Goal: Entertainment & Leisure: Consume media (video, audio)

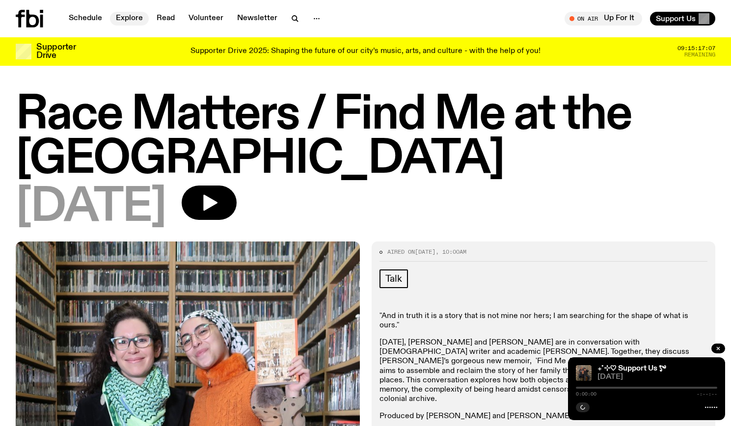
drag, startPoint x: 0, startPoint y: 0, endPoint x: 122, endPoint y: 22, distance: 123.6
click at [122, 22] on link "Explore" at bounding box center [129, 19] width 39 height 14
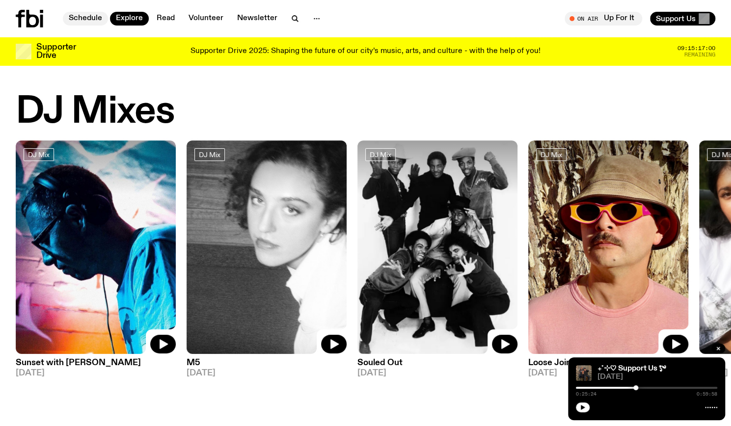
click at [86, 21] on link "Schedule" at bounding box center [85, 19] width 45 height 14
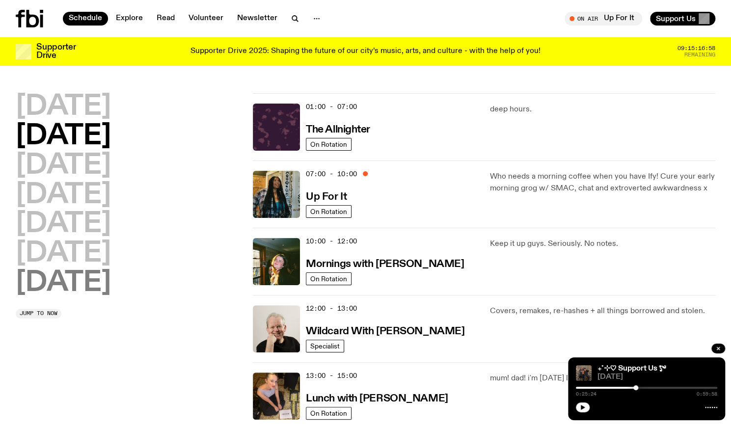
click at [91, 280] on h2 "[DATE]" at bounding box center [63, 283] width 95 height 27
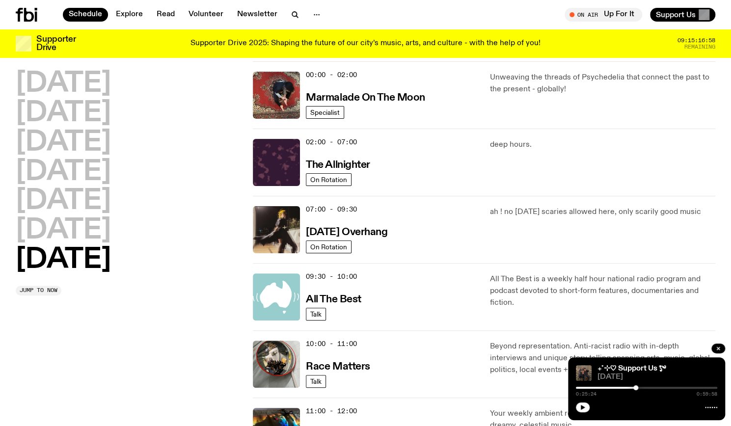
scroll to position [27, 0]
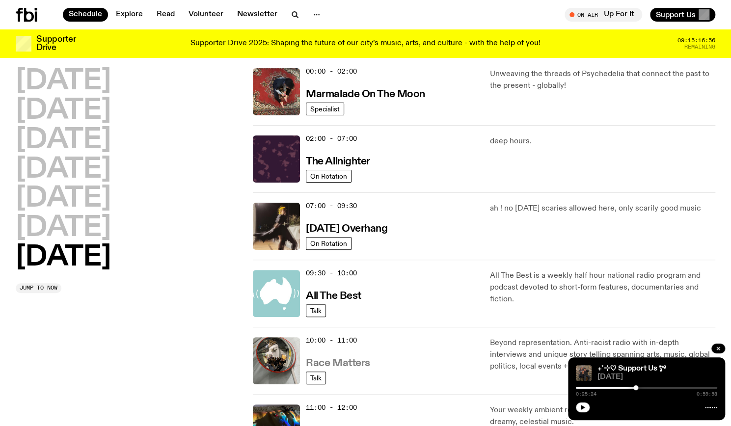
click at [351, 358] on h3 "Race Matters" at bounding box center [338, 363] width 64 height 10
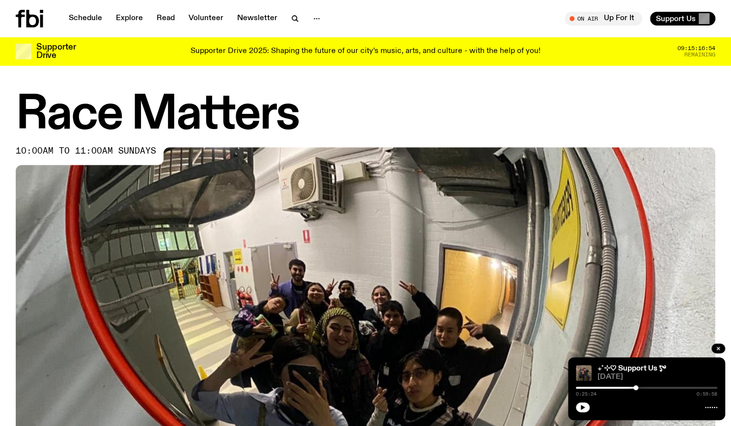
click at [585, 402] on div at bounding box center [646, 407] width 141 height 12
click at [585, 405] on icon "button" at bounding box center [583, 408] width 6 height 6
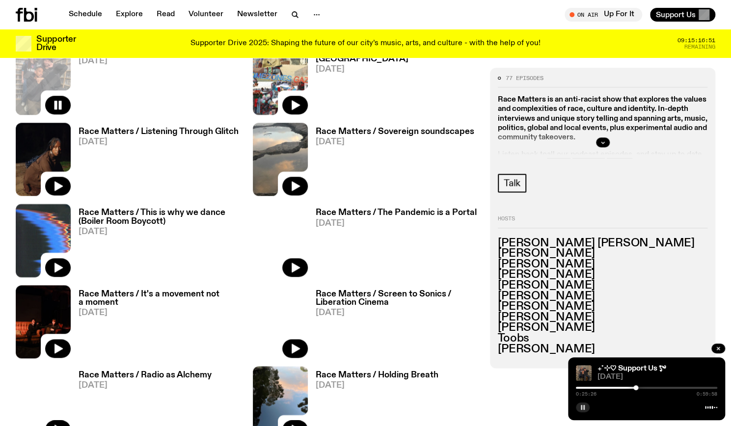
scroll to position [473, 0]
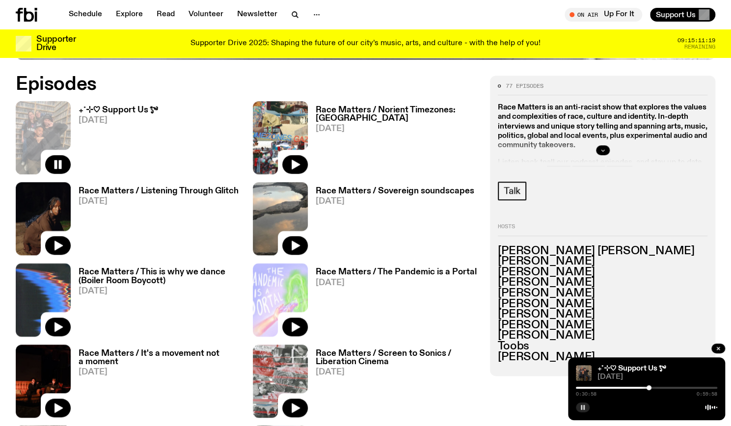
click at [599, 146] on button "button" at bounding box center [603, 150] width 14 height 10
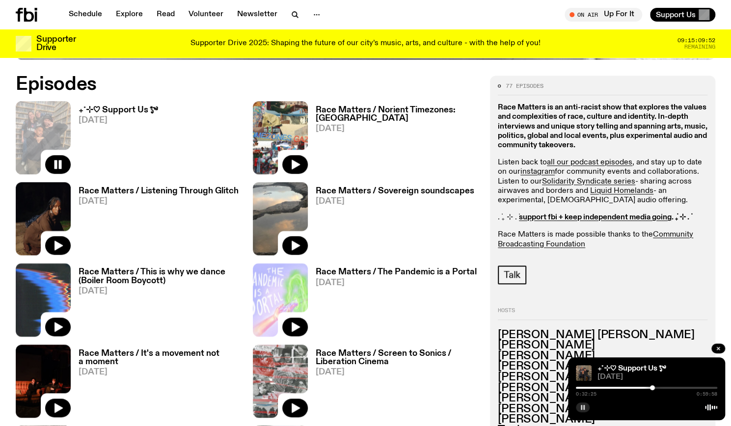
click at [582, 408] on icon "button" at bounding box center [583, 408] width 6 height 6
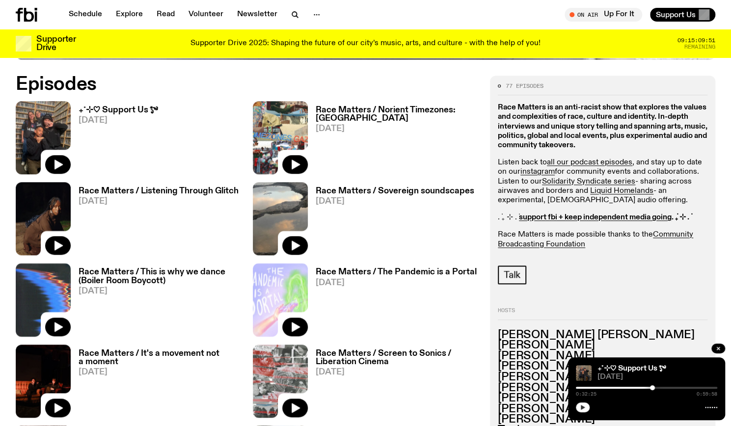
click at [582, 408] on icon "button" at bounding box center [583, 407] width 4 height 5
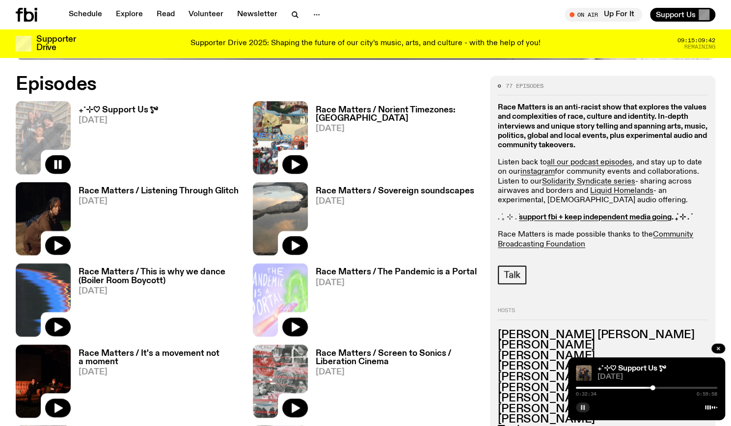
click at [582, 408] on icon "button" at bounding box center [583, 408] width 6 height 6
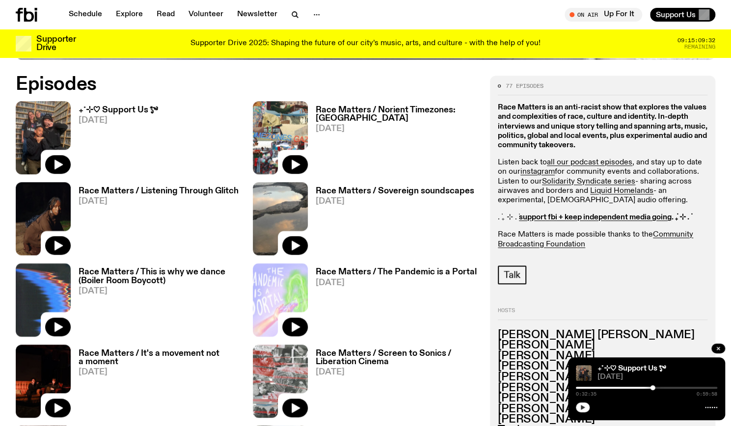
click at [584, 410] on icon "button" at bounding box center [583, 408] width 6 height 6
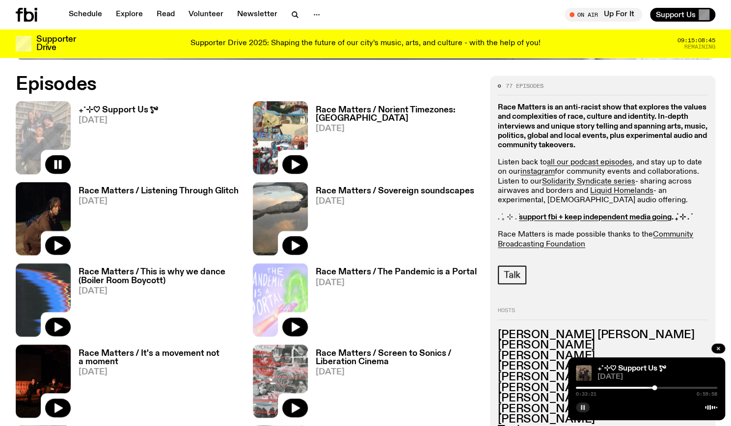
click at [581, 406] on rect "button" at bounding box center [581, 407] width 1 height 5
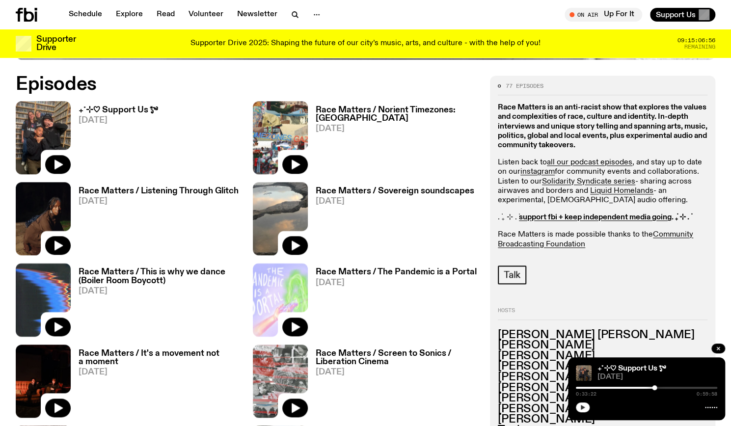
click at [593, 405] on div at bounding box center [646, 407] width 141 height 12
click at [586, 406] on button "button" at bounding box center [583, 408] width 14 height 10
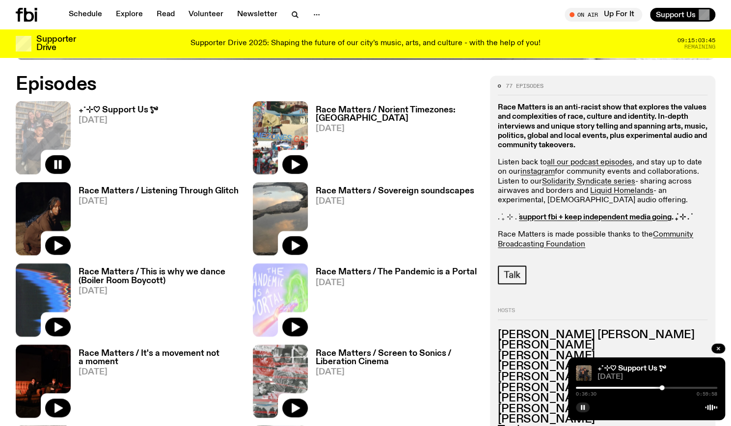
click at [125, 111] on h3 "₊˚⊹♡ Support Us *ೃ༄" at bounding box center [118, 110] width 79 height 8
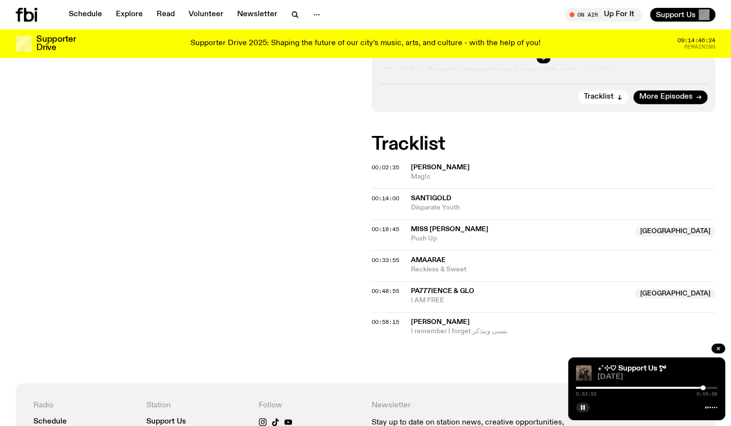
scroll to position [309, 0]
